Goal: Check status: Check status

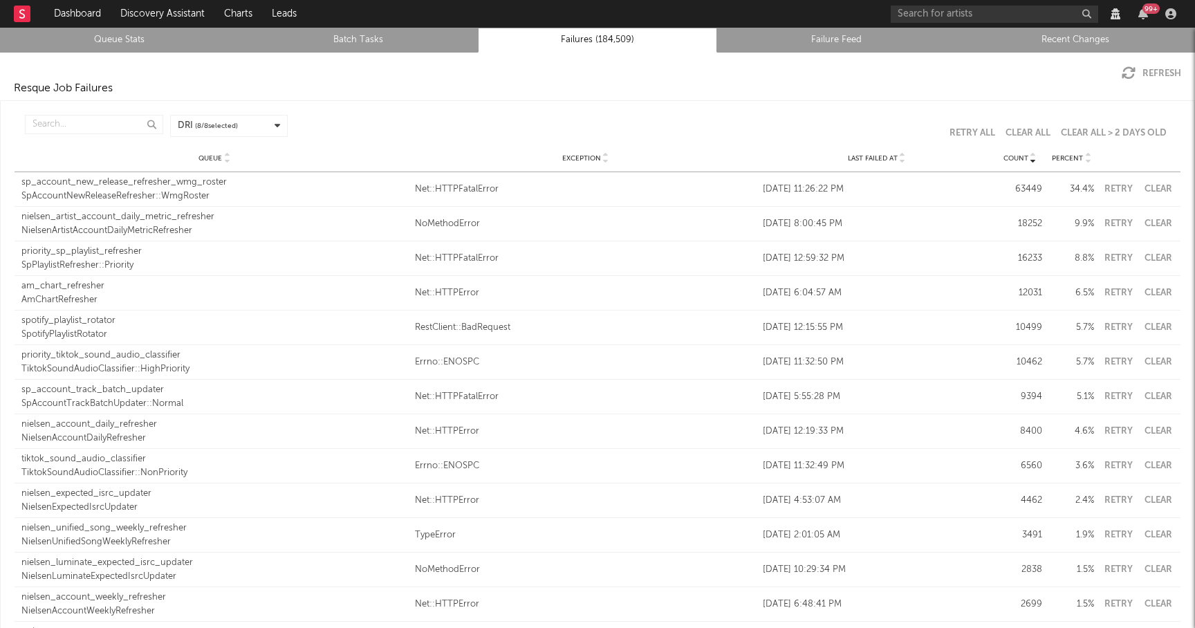
scroll to position [2, 0]
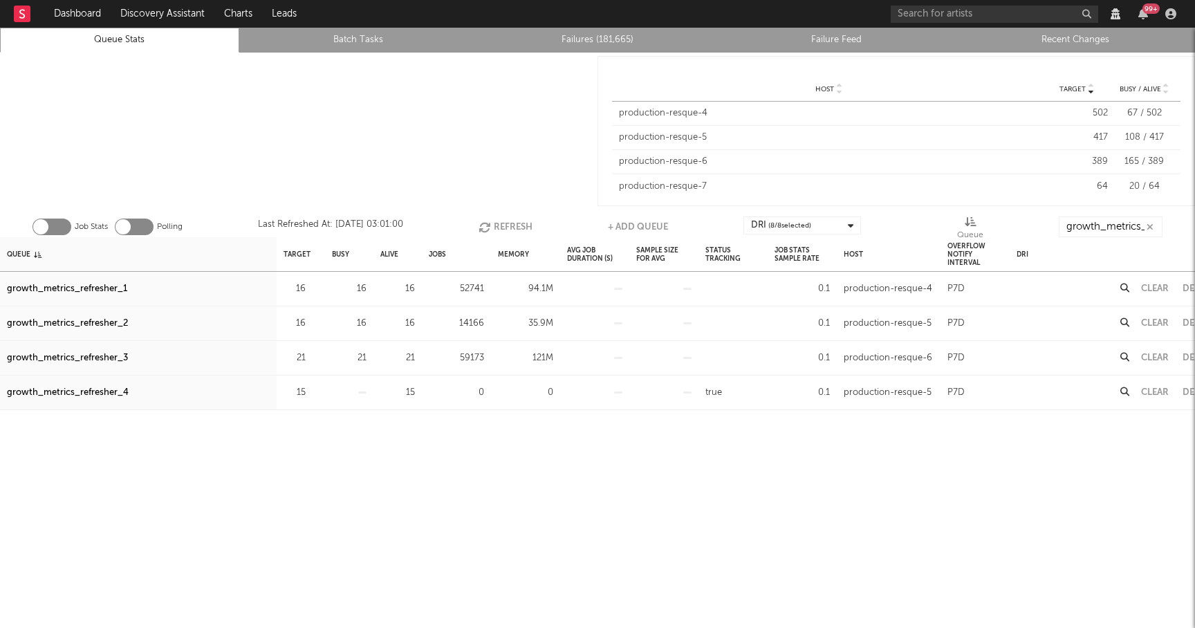
click at [504, 228] on button "Refresh" at bounding box center [506, 227] width 54 height 21
click at [504, 228] on button "Refresh" at bounding box center [505, 227] width 54 height 21
click at [107, 358] on div "growth_metrics_refresher_3" at bounding box center [67, 358] width 121 height 17
click at [1124, 232] on input "growth_metrics_ref" at bounding box center [1111, 227] width 104 height 21
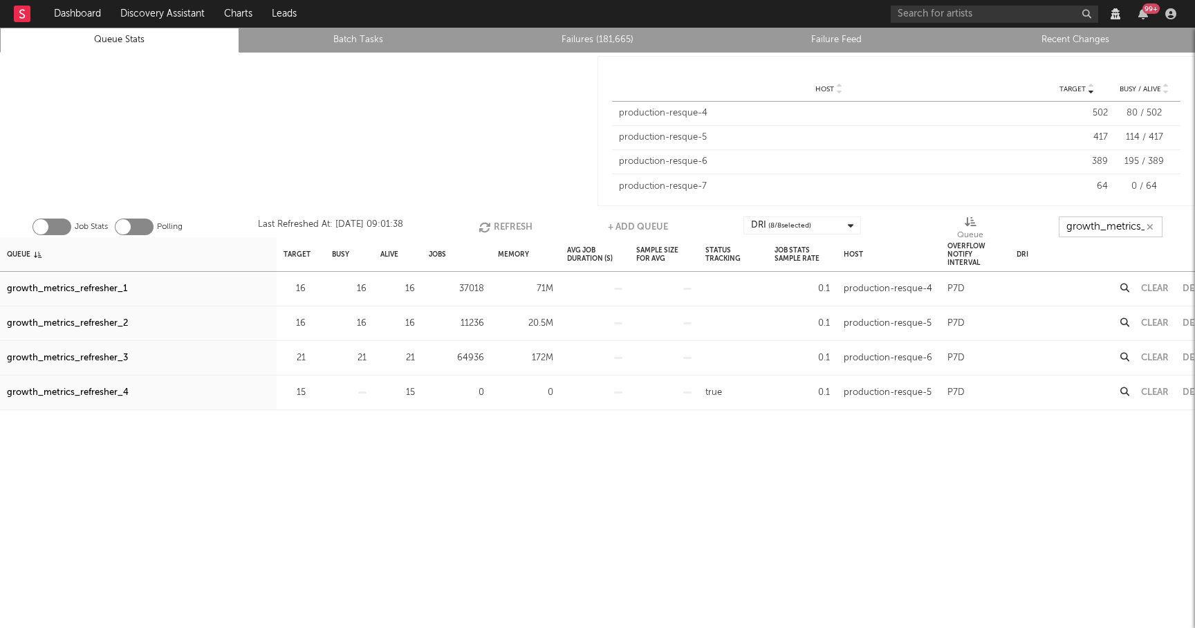
click at [1124, 232] on input "growth_metrics_ref" at bounding box center [1111, 227] width 104 height 21
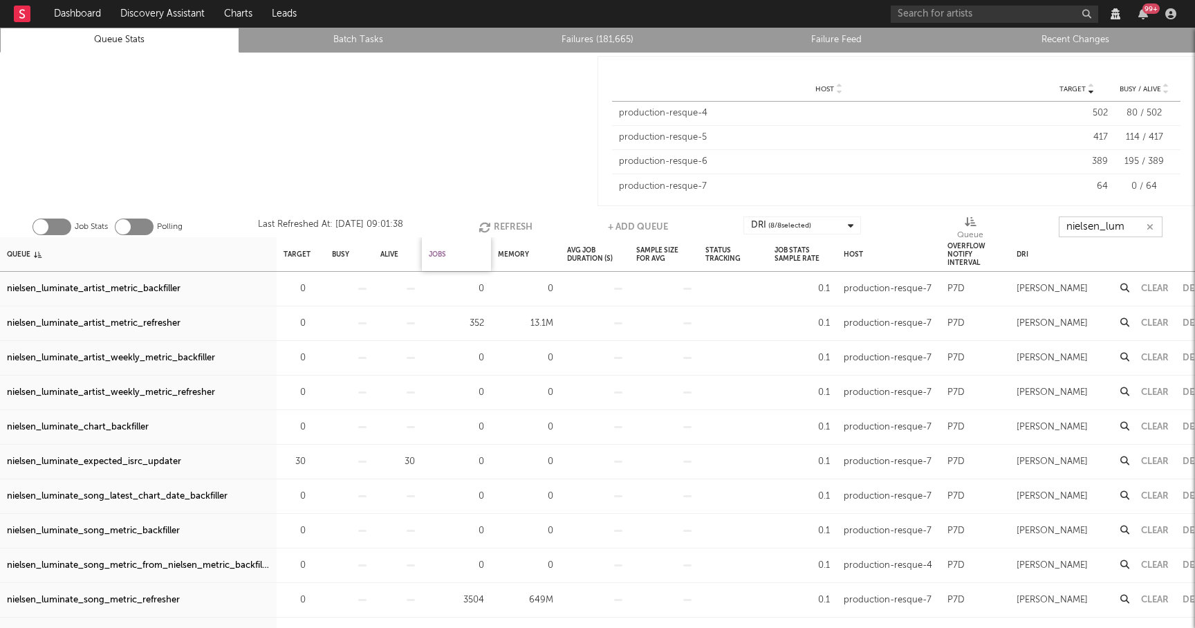
type input "nielsen_lum"
click at [446, 252] on div "Jobs" at bounding box center [437, 254] width 17 height 30
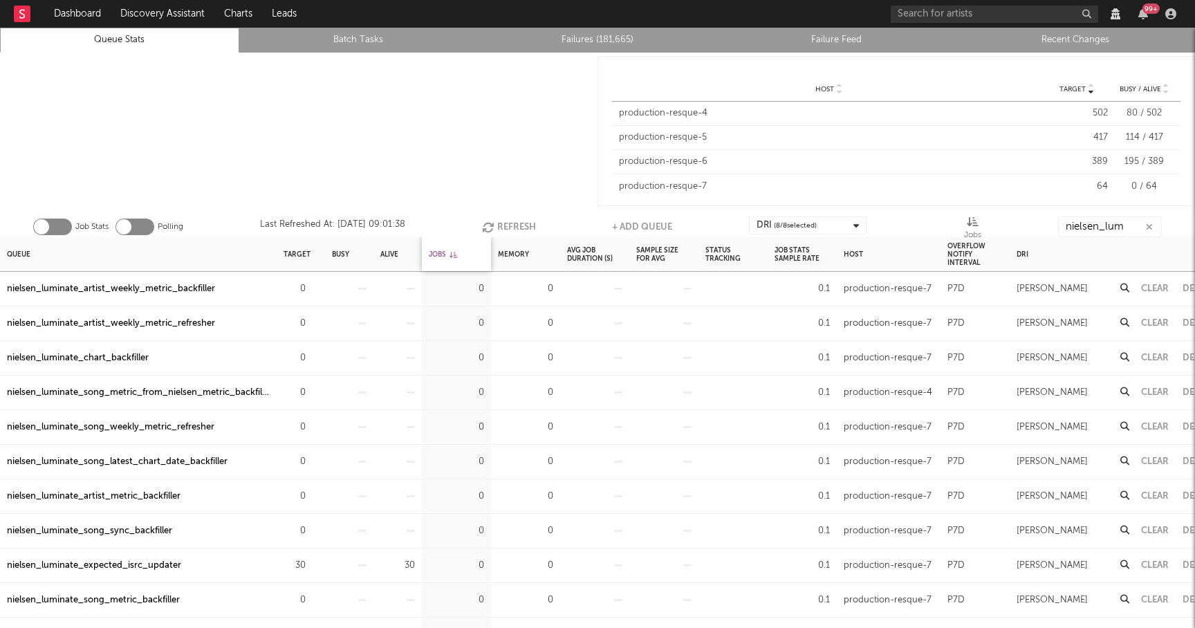
click at [446, 252] on div "Jobs" at bounding box center [443, 254] width 28 height 30
click at [514, 226] on button "Refresh" at bounding box center [509, 227] width 54 height 21
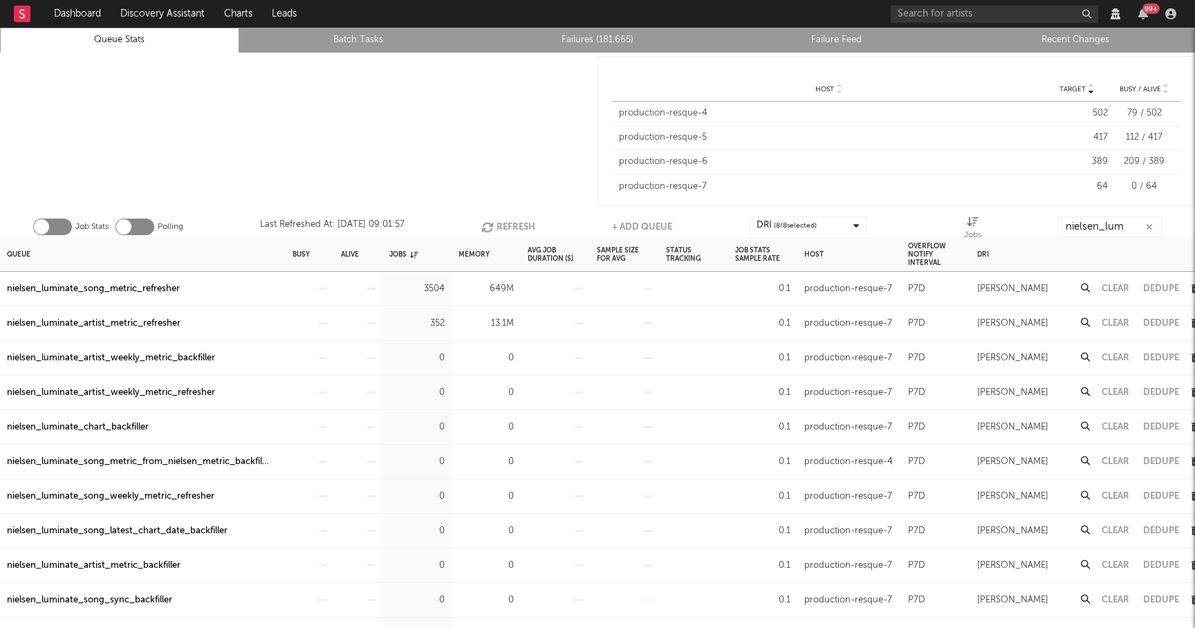
click at [1120, 285] on button "Clear" at bounding box center [1116, 288] width 28 height 9
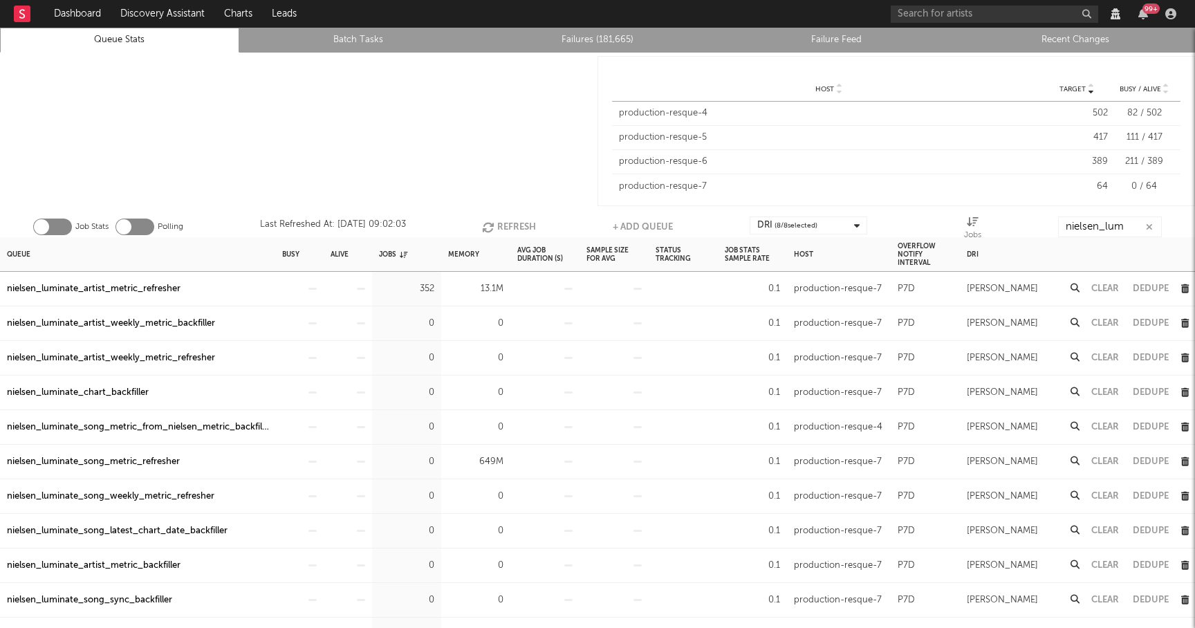
click at [1111, 284] on button "Clear" at bounding box center [1106, 288] width 28 height 9
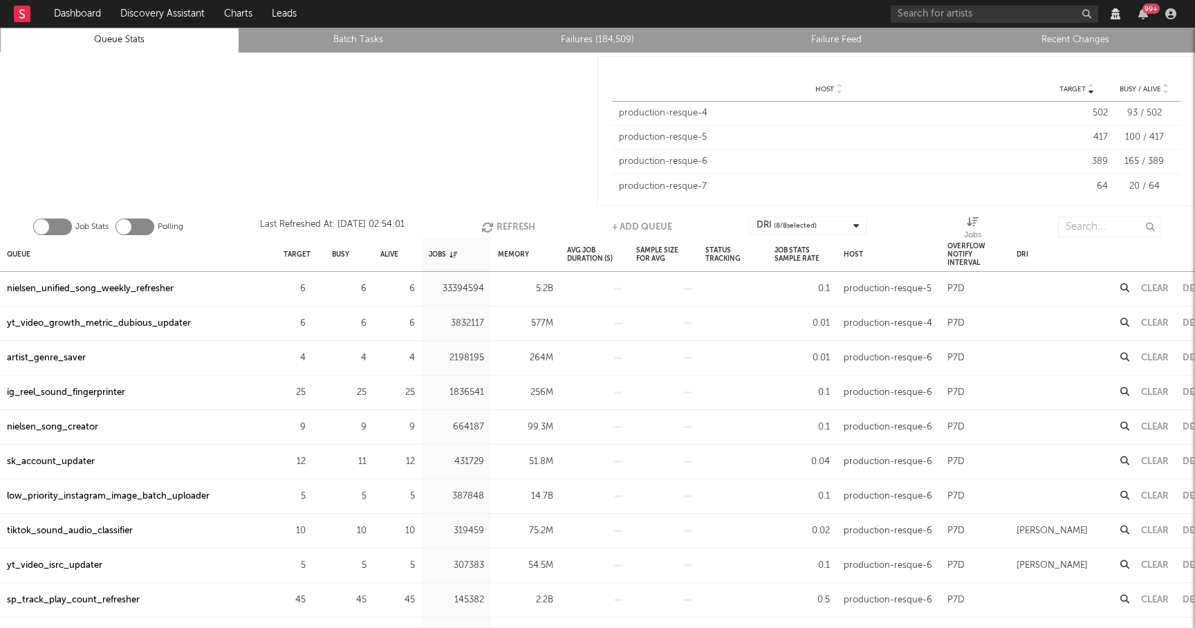
click at [497, 219] on button "Refresh" at bounding box center [508, 227] width 54 height 21
click at [510, 250] on div "Memory" at bounding box center [513, 254] width 31 height 30
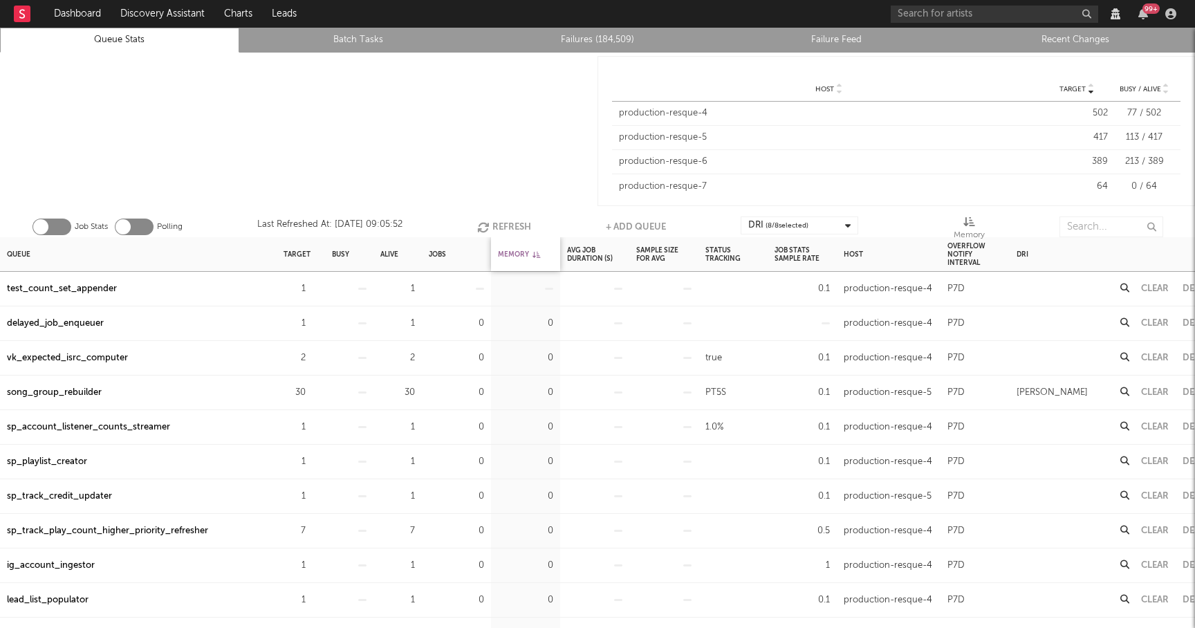
click at [510, 250] on div "Memory" at bounding box center [519, 254] width 42 height 30
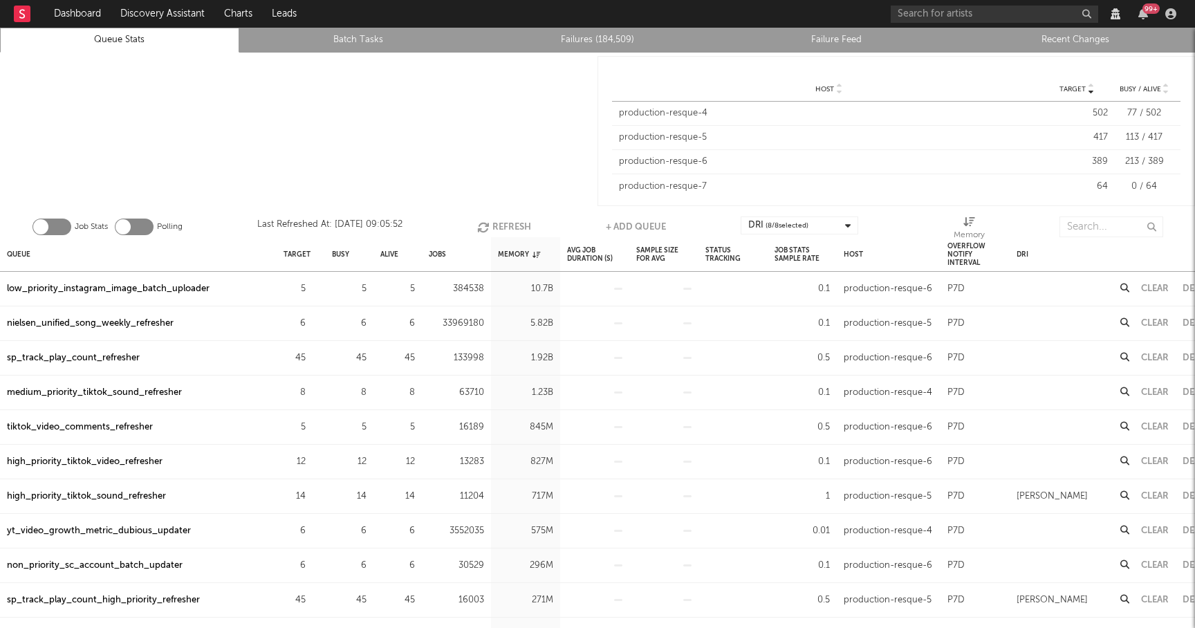
click at [167, 289] on div "low_priority_instagram_image_batch_uploader" at bounding box center [108, 289] width 203 height 17
click at [506, 228] on button "Refresh" at bounding box center [504, 227] width 54 height 21
click at [493, 222] on button "Refresh" at bounding box center [504, 227] width 54 height 21
click at [494, 223] on button "Refresh" at bounding box center [504, 227] width 54 height 21
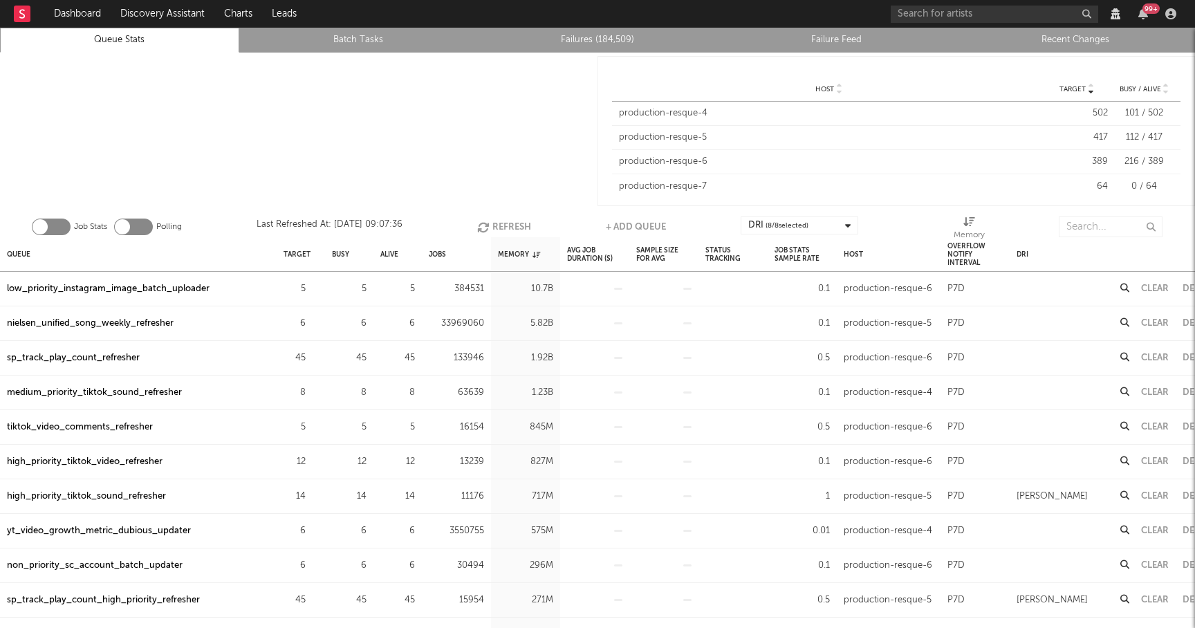
click at [506, 226] on button "Refresh" at bounding box center [504, 227] width 54 height 21
click at [497, 226] on button "Refresh" at bounding box center [504, 227] width 54 height 21
click at [508, 221] on button "Refresh" at bounding box center [505, 227] width 54 height 21
click at [508, 221] on button "Refresh" at bounding box center [504, 227] width 54 height 21
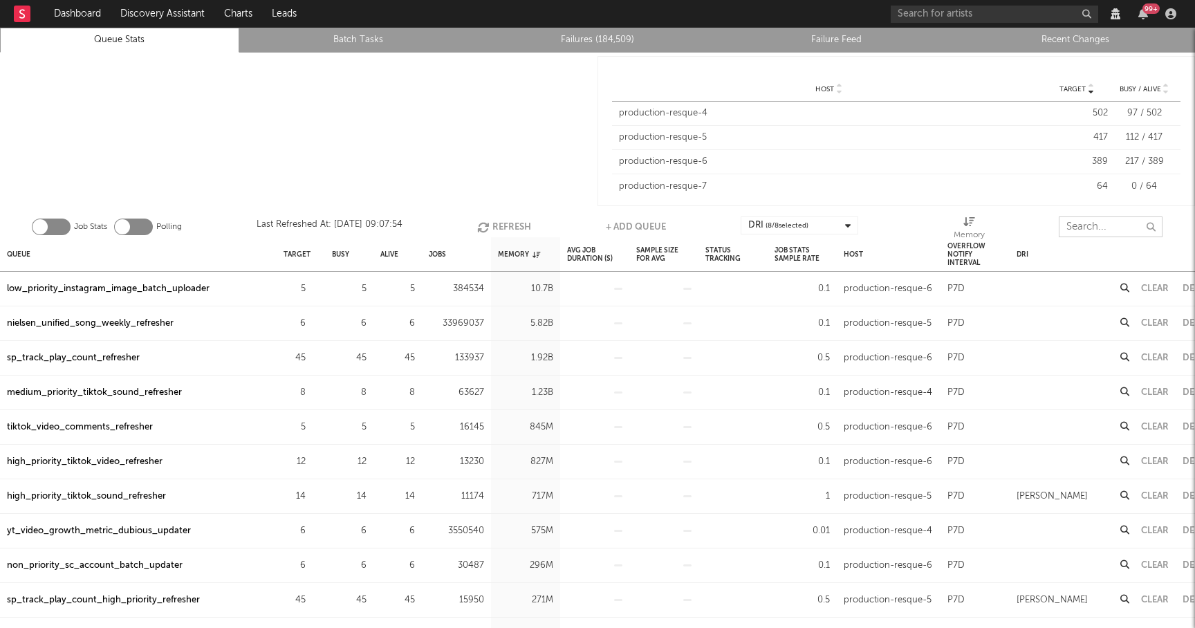
click at [1088, 219] on input "text" at bounding box center [1111, 227] width 104 height 21
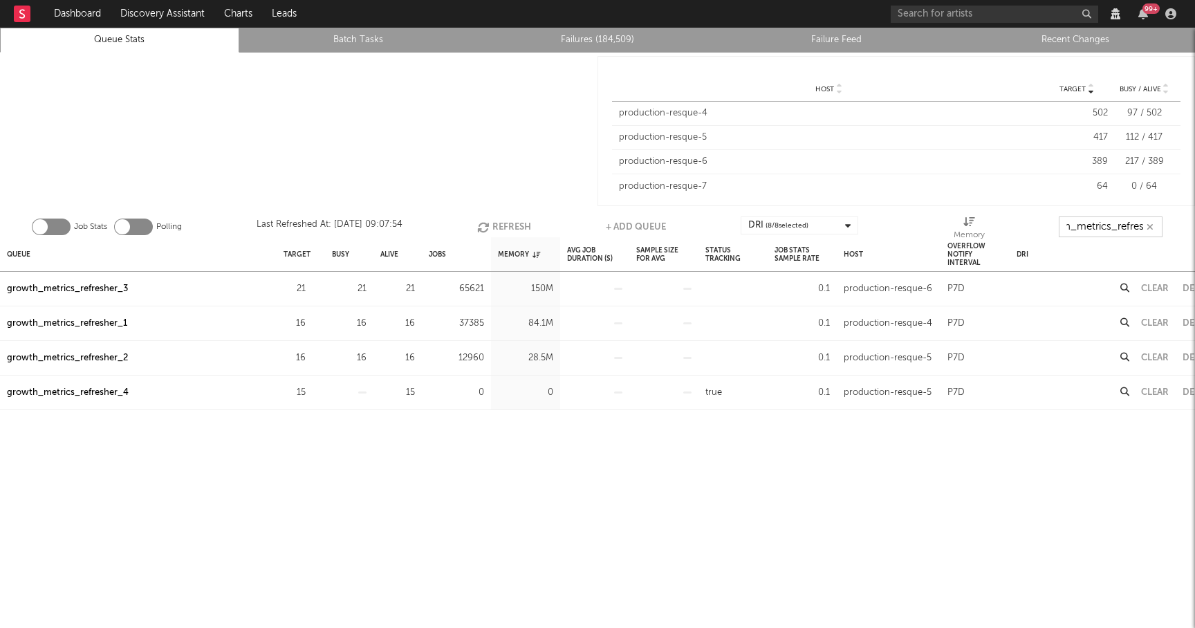
scroll to position [0, 36]
type input "growth_metrics_refresh"
click at [10, 249] on div "Queue" at bounding box center [19, 254] width 24 height 30
click at [107, 285] on div "growth_metrics_refresher_1" at bounding box center [67, 289] width 120 height 17
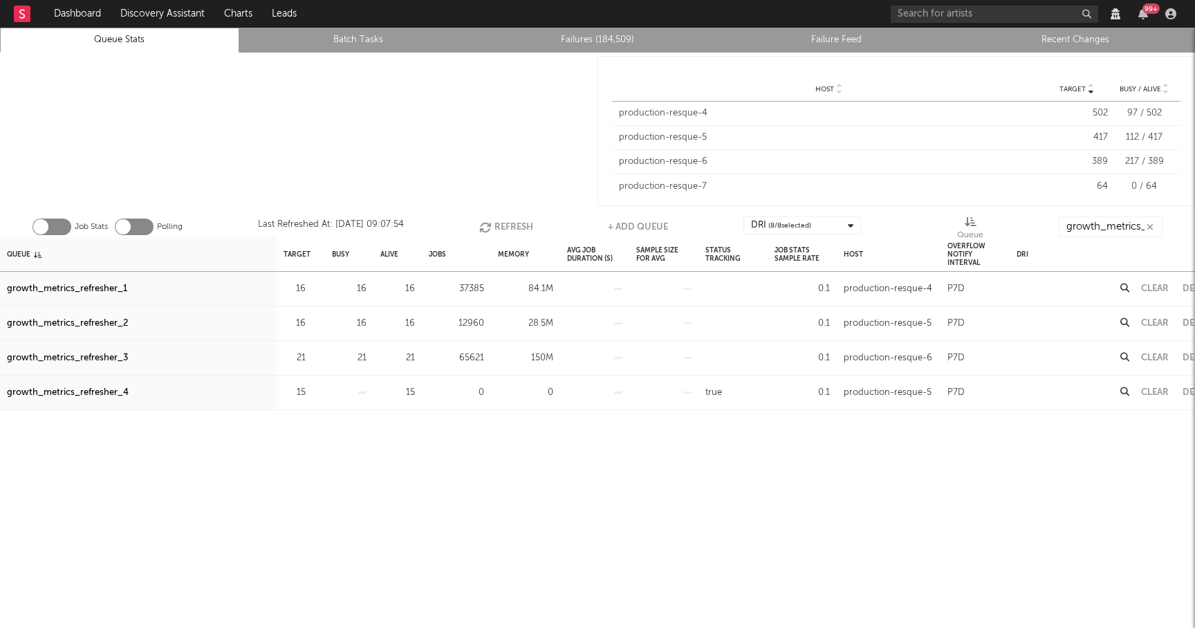
click at [104, 320] on div "growth_metrics_refresher_2" at bounding box center [67, 323] width 121 height 17
click at [103, 357] on div "growth_metrics_refresher_3" at bounding box center [67, 358] width 121 height 17
